Goal: Information Seeking & Learning: Check status

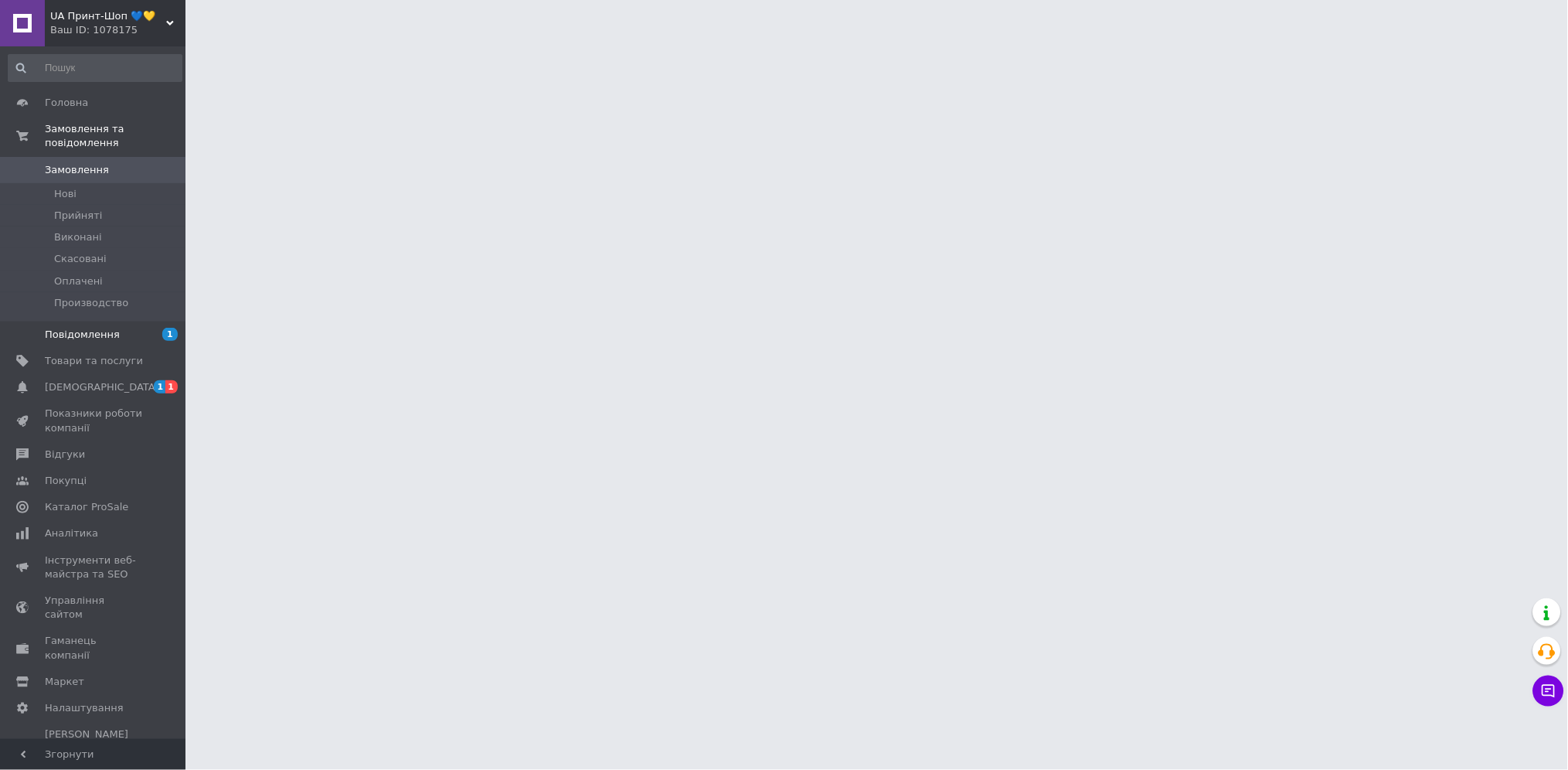
click at [112, 322] on link "Повідомлення 1" at bounding box center [95, 334] width 190 height 26
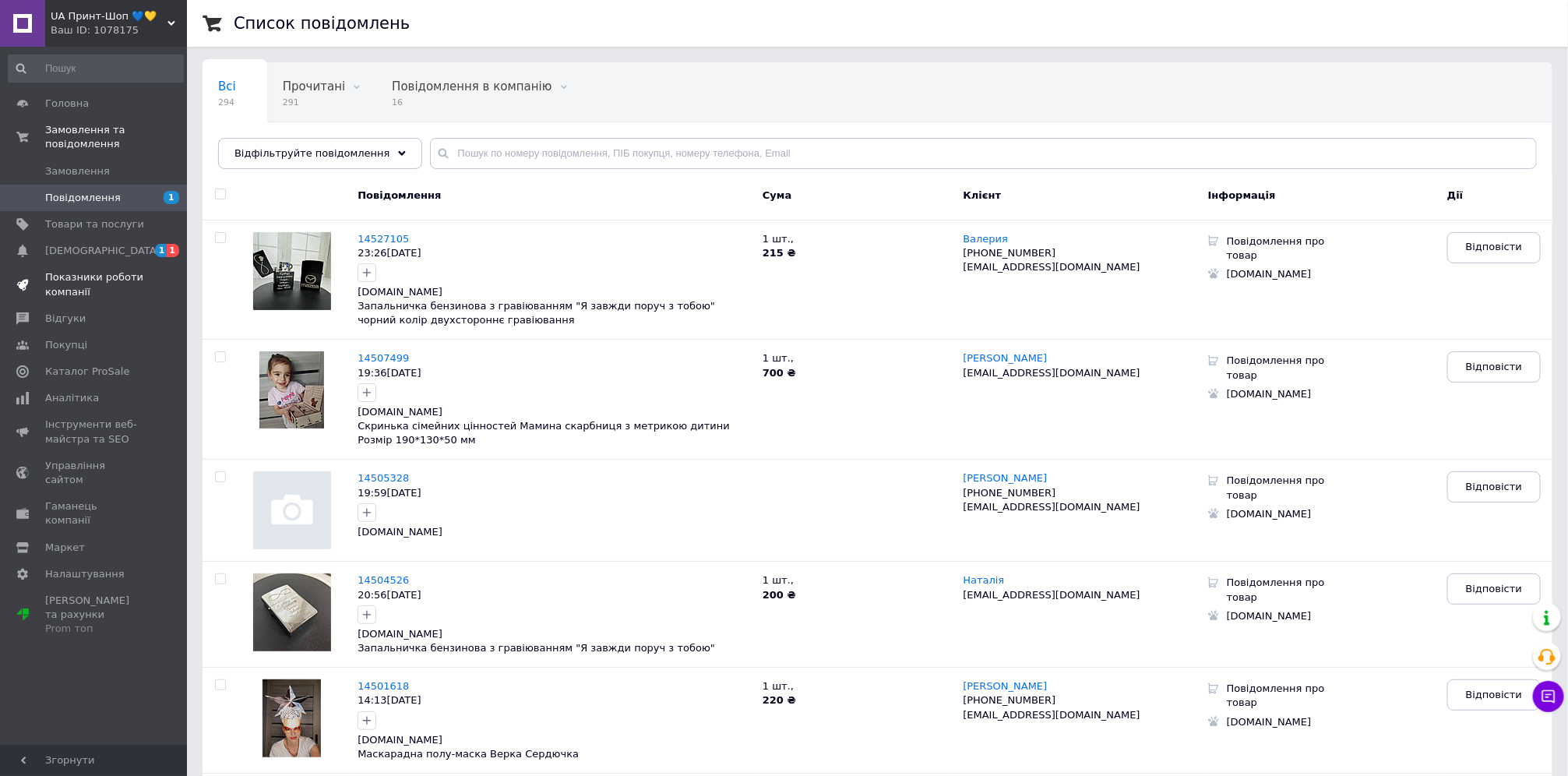
click at [83, 244] on span "[DEMOGRAPHIC_DATA]" at bounding box center [103, 250] width 116 height 14
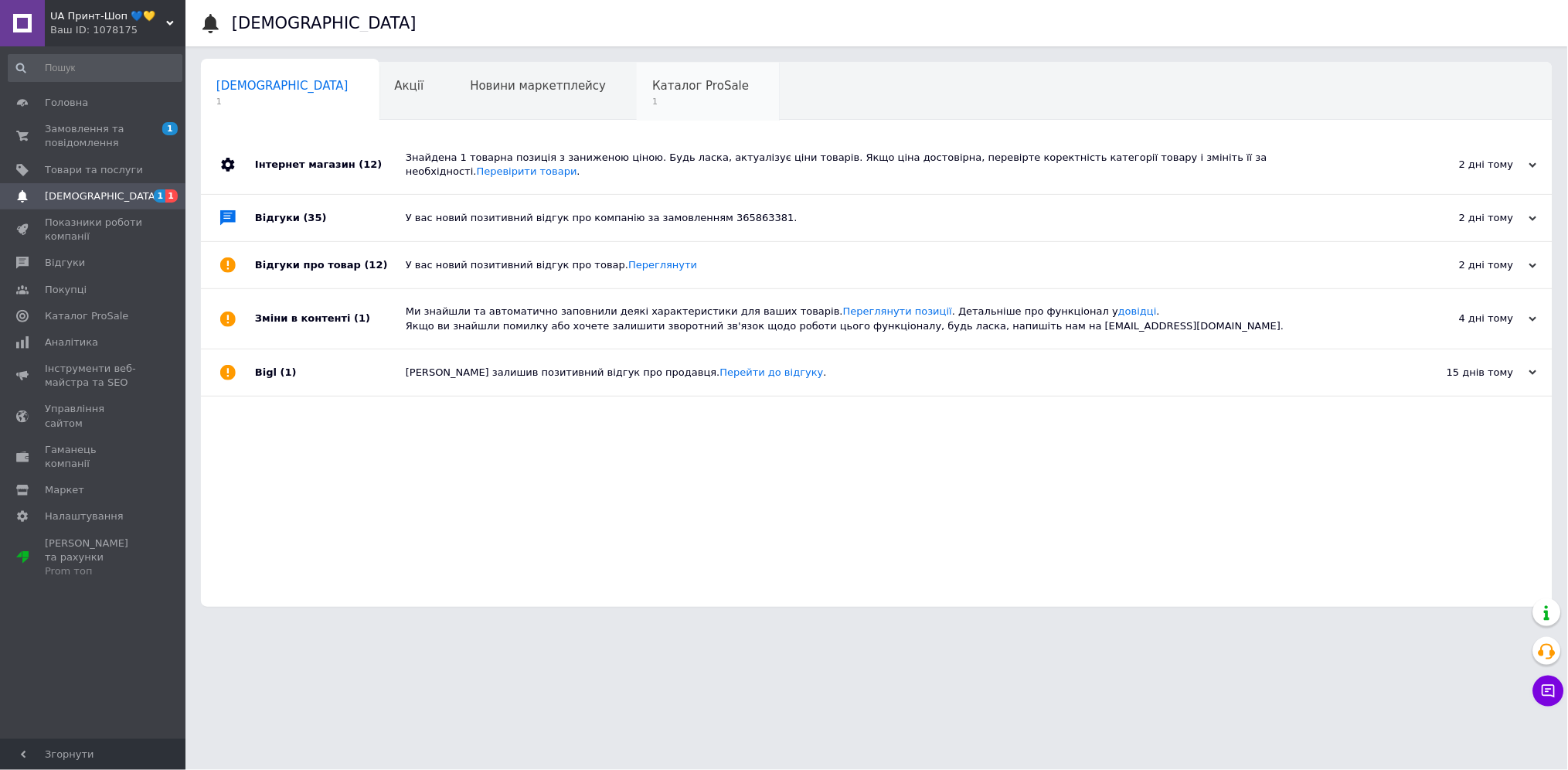
click at [652, 100] on span "1" at bounding box center [700, 101] width 96 height 12
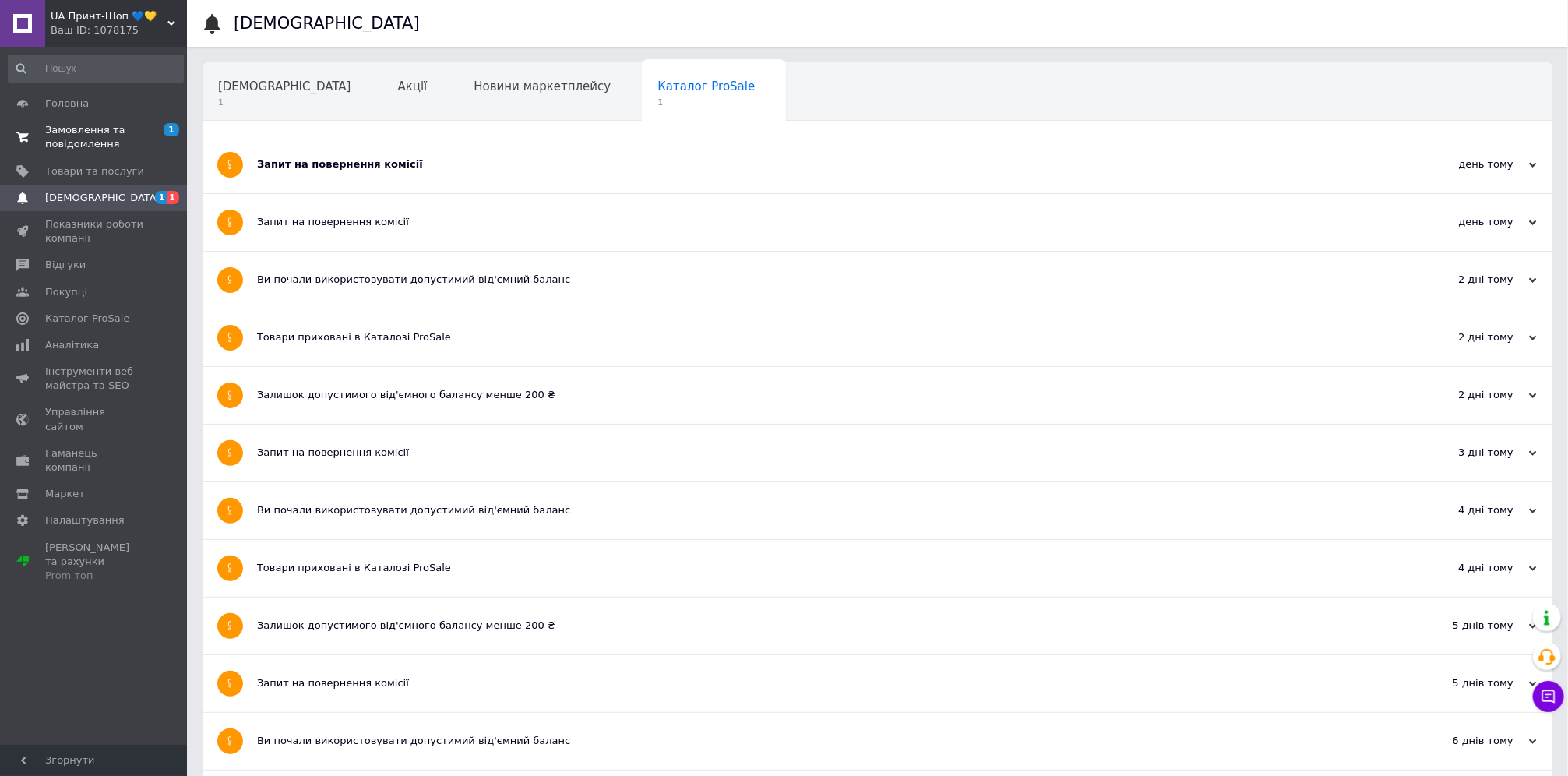
click at [145, 135] on span "1 0" at bounding box center [165, 136] width 43 height 28
